Goal: Information Seeking & Learning: Learn about a topic

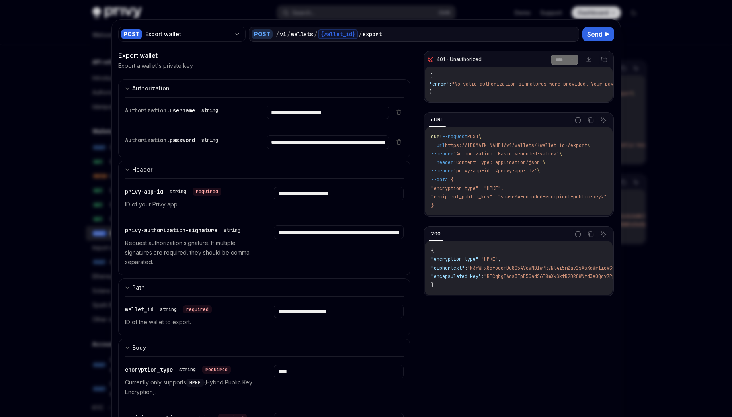
scroll to position [287, 0]
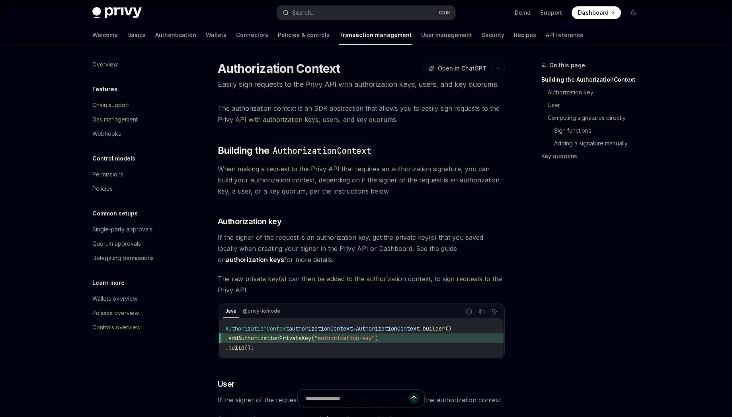
scroll to position [143, 0]
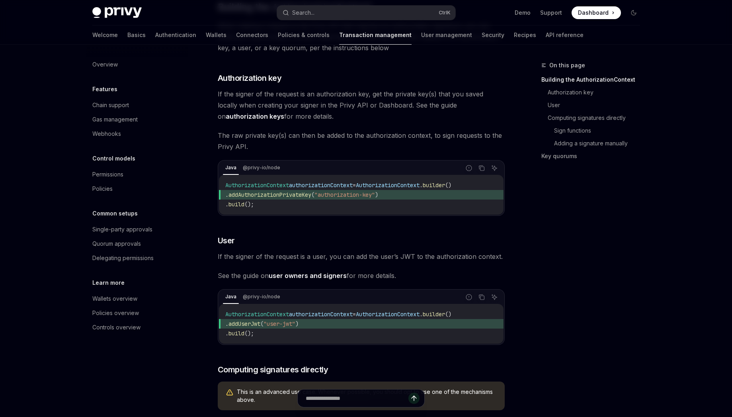
click at [358, 20] on div "Privy Docs home page Search... Ctrl K Demo Support Dashboard Dashboard Search..." at bounding box center [366, 12] width 548 height 25
click at [357, 15] on button "Search... Ctrl K" at bounding box center [366, 13] width 178 height 14
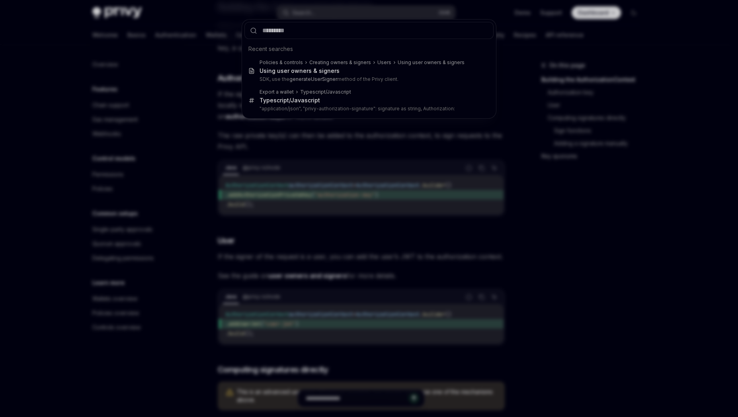
type input "**********"
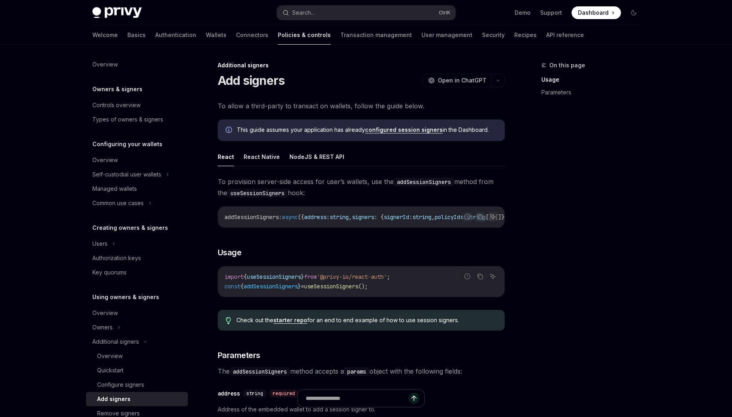
type textarea "*"
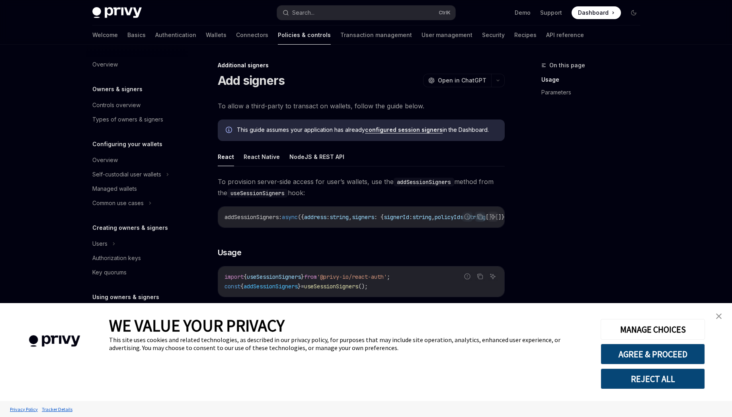
click at [717, 317] on img "close banner" at bounding box center [719, 316] width 6 height 6
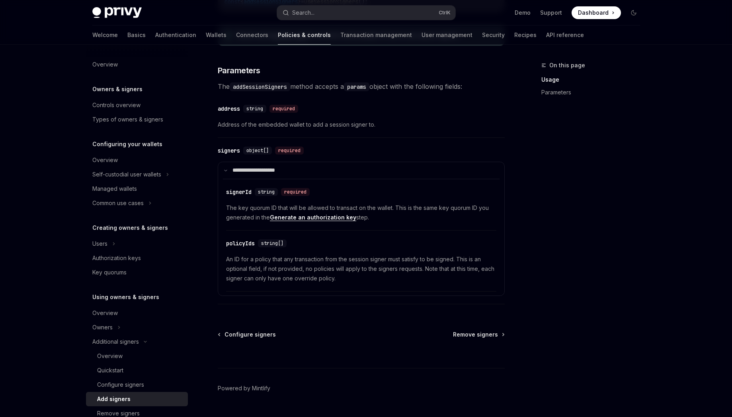
scroll to position [287, 0]
